Goal: Information Seeking & Learning: Learn about a topic

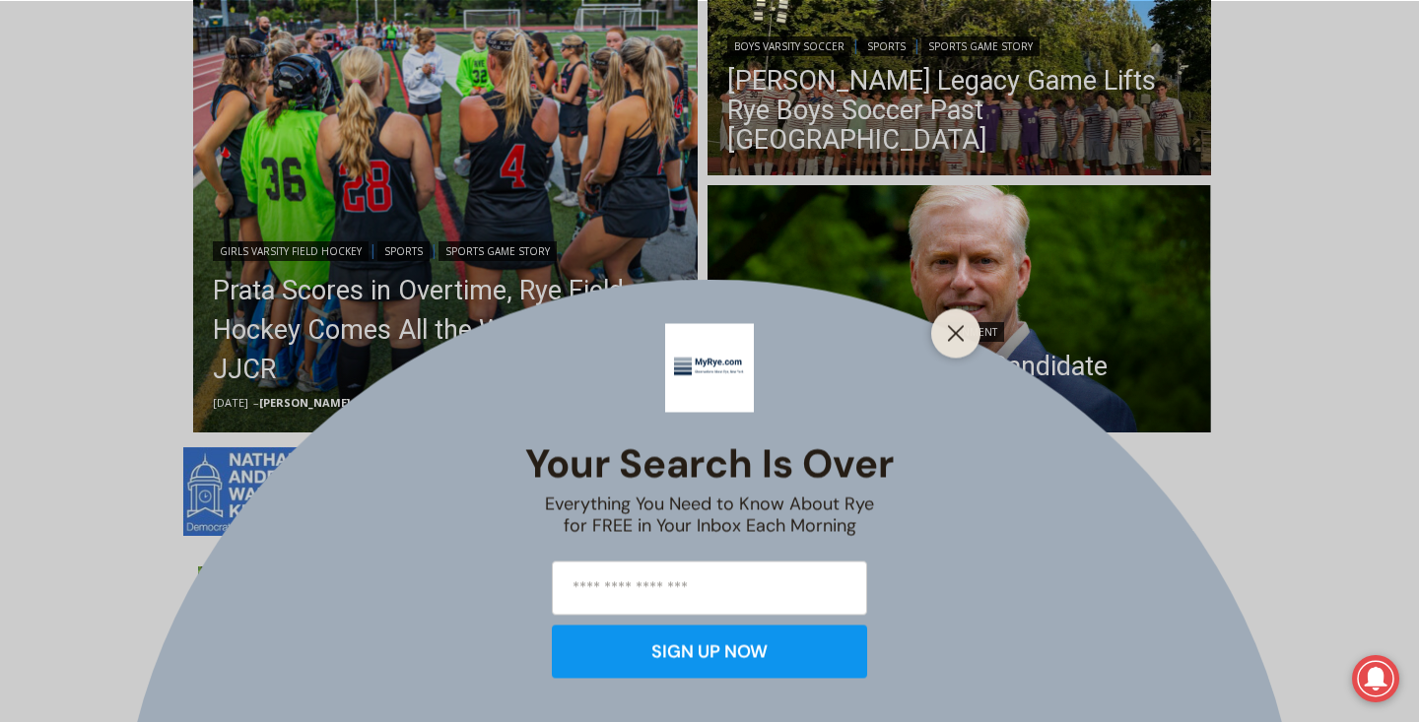
scroll to position [836, 0]
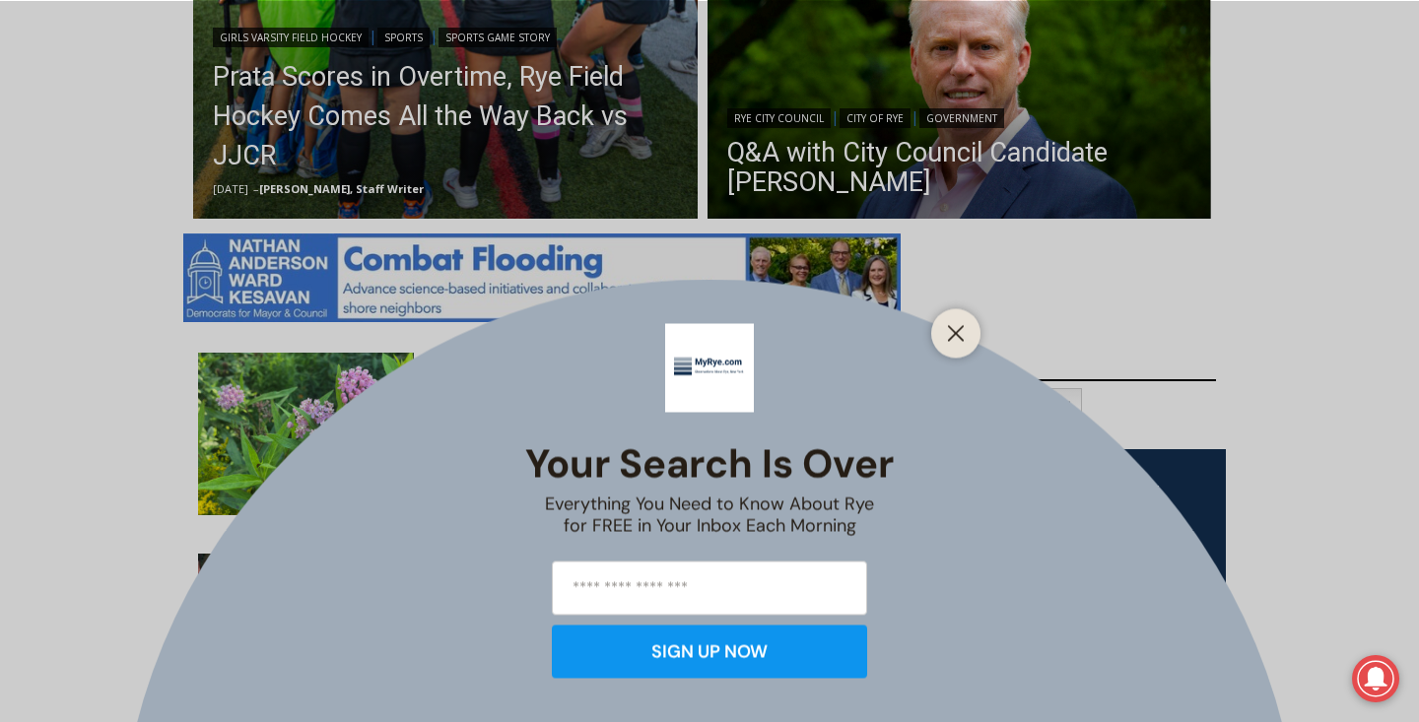
click at [930, 306] on div "Your Search is Over Everything You Need to Know About Rye for FREE in Your Inbo…" at bounding box center [709, 361] width 1419 height 722
click at [933, 321] on div at bounding box center [955, 332] width 49 height 49
click at [932, 337] on div at bounding box center [955, 332] width 49 height 49
click at [953, 327] on icon "Close" at bounding box center [956, 333] width 18 height 18
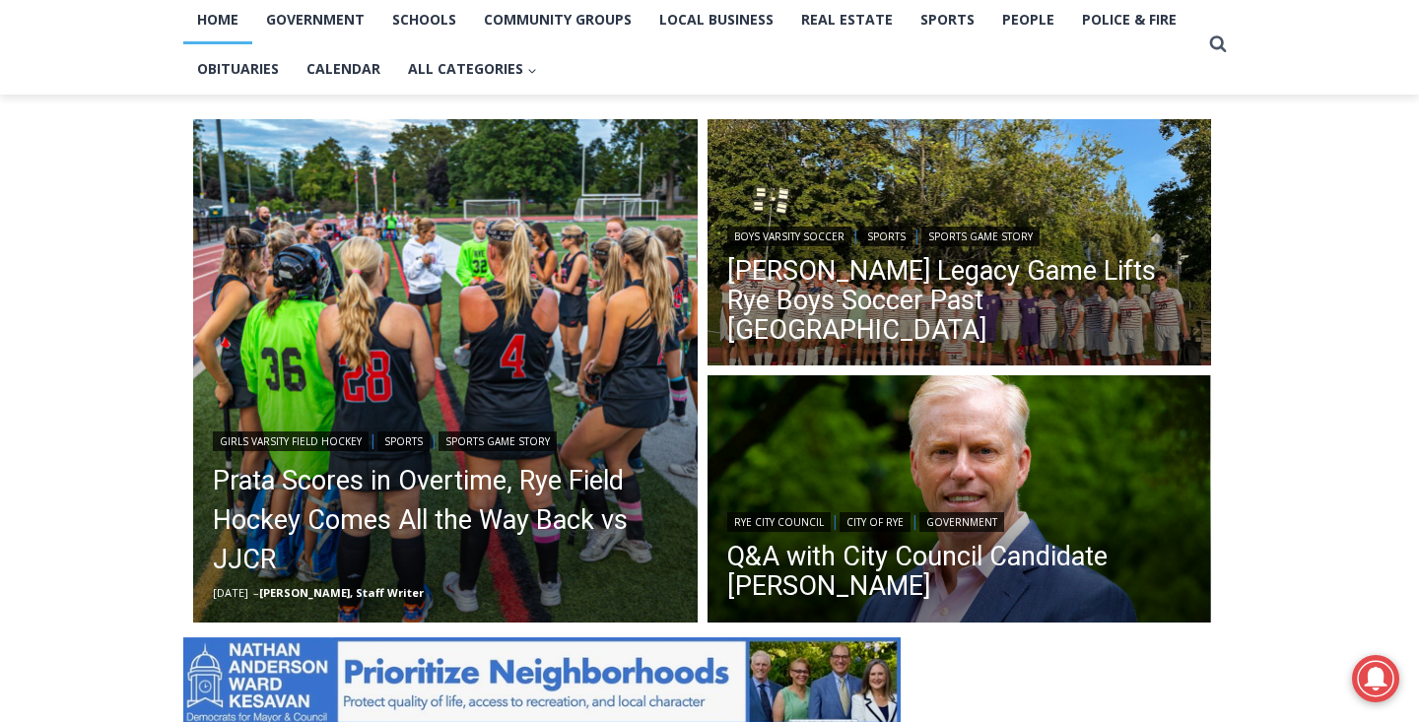
scroll to position [0, 0]
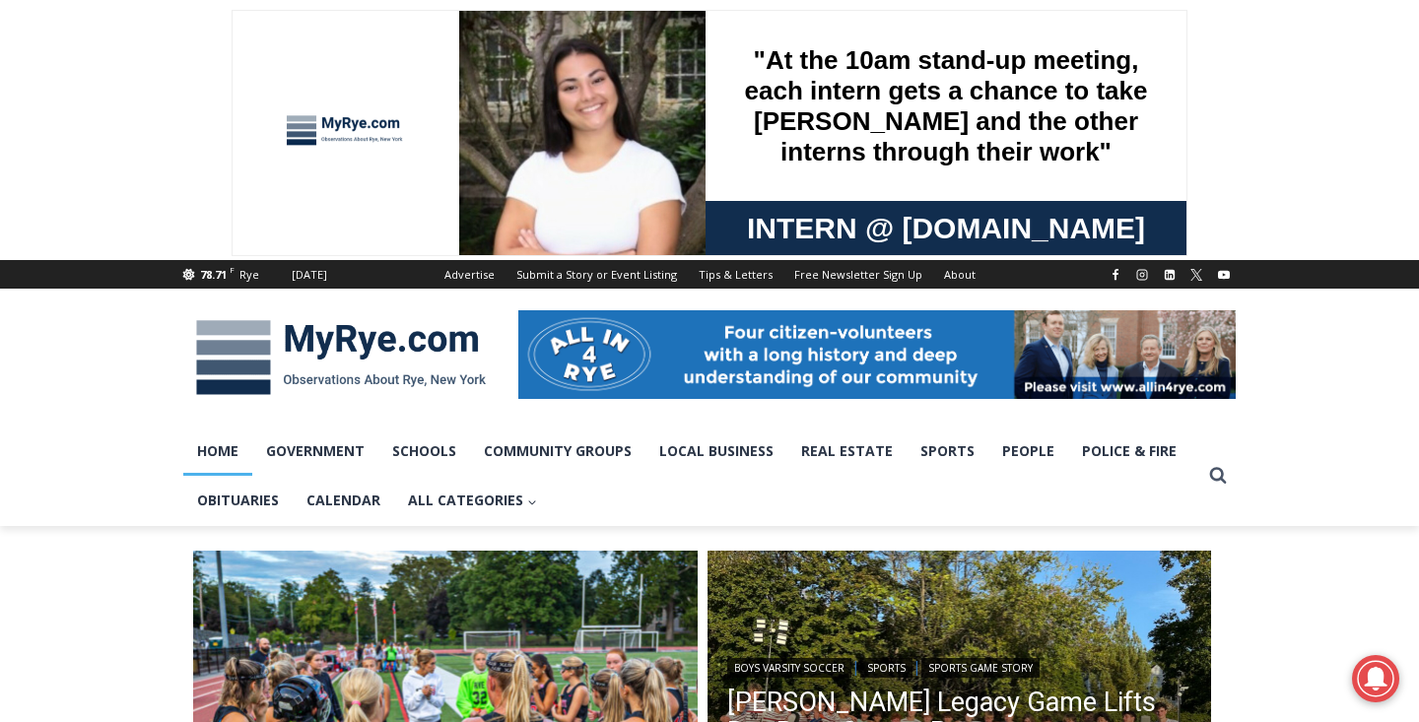
click at [296, 393] on img at bounding box center [340, 357] width 315 height 102
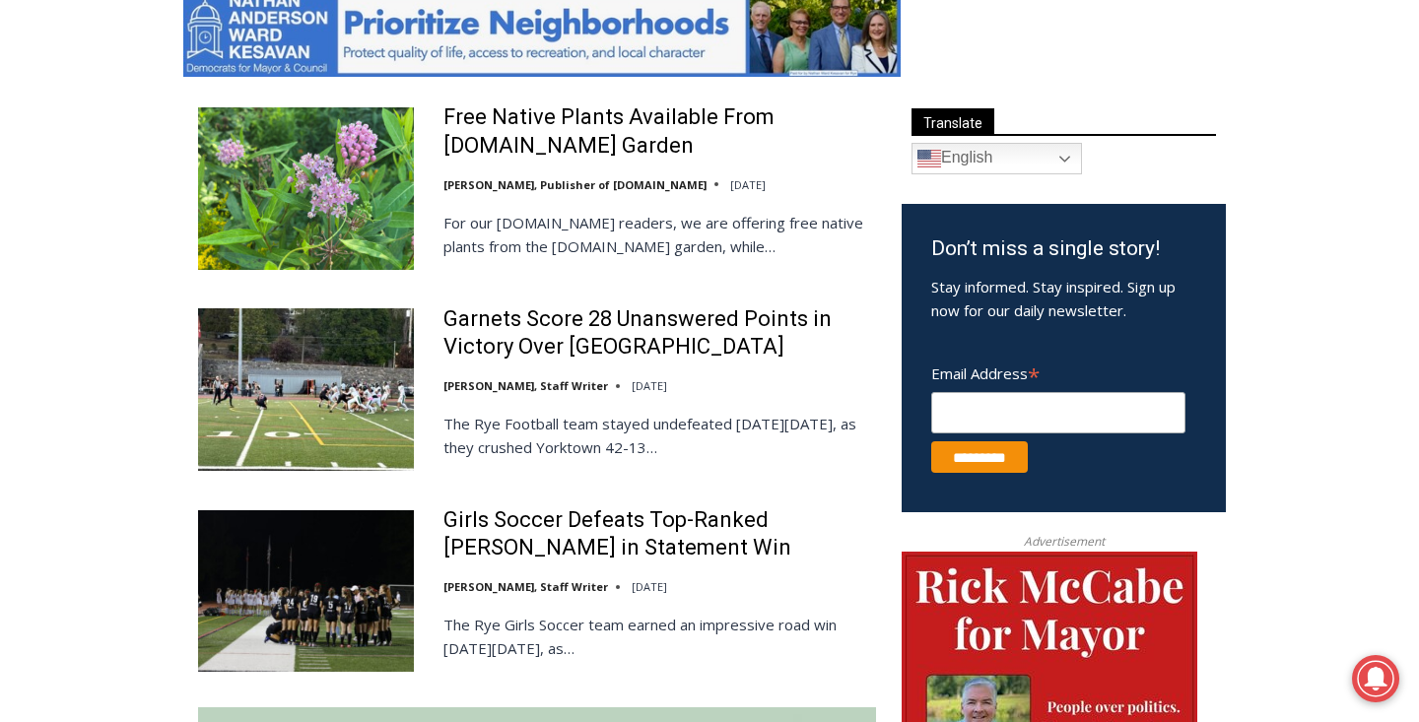
scroll to position [896, 0]
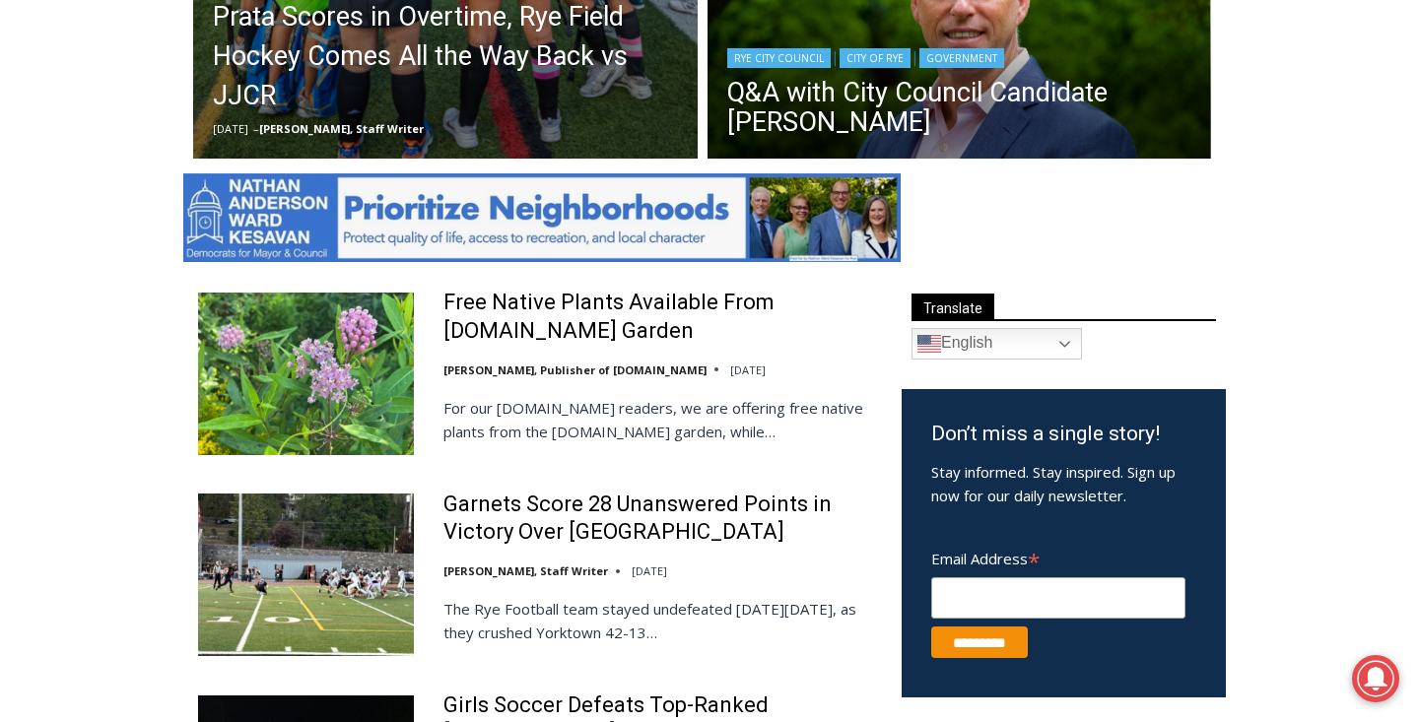
click at [1014, 52] on div "Rye City Council | [GEOGRAPHIC_DATA] | Government" at bounding box center [959, 56] width 465 height 24
click at [1105, 54] on div "Rye City Council | [GEOGRAPHIC_DATA] | Government" at bounding box center [959, 56] width 465 height 24
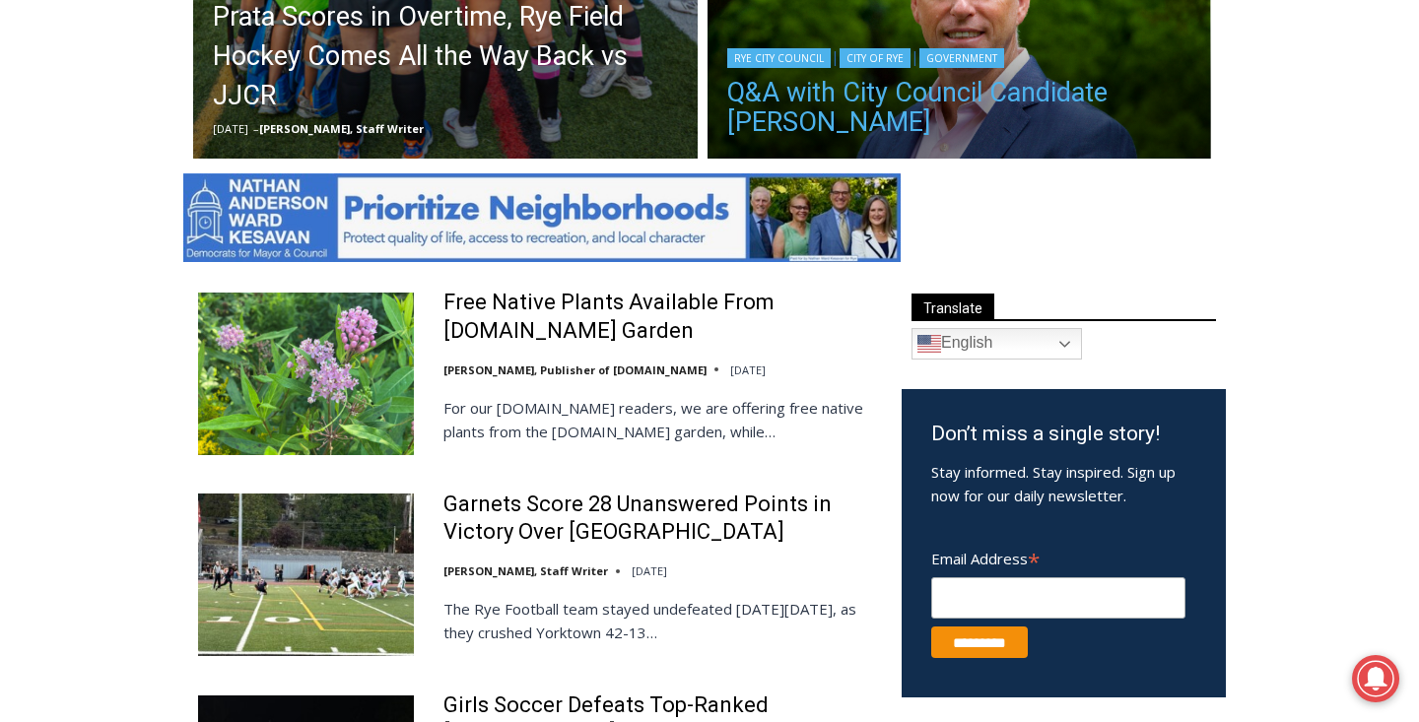
click at [1080, 93] on link "Q&A with City Council Candidate [PERSON_NAME]" at bounding box center [959, 107] width 465 height 59
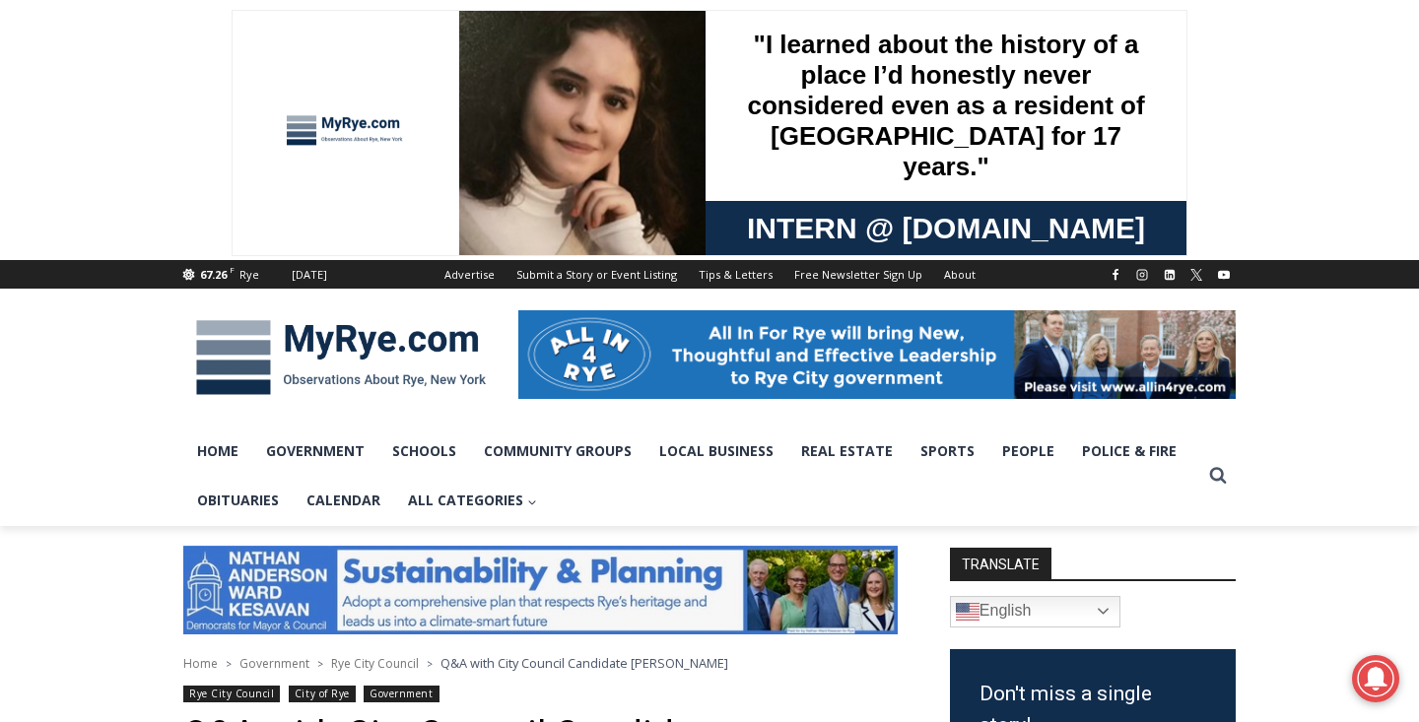
click at [238, 373] on img at bounding box center [340, 357] width 315 height 102
